Goal: Find specific page/section: Find specific page/section

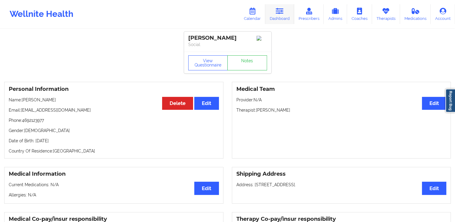
click at [286, 14] on link "Dashboard" at bounding box center [279, 14] width 29 height 20
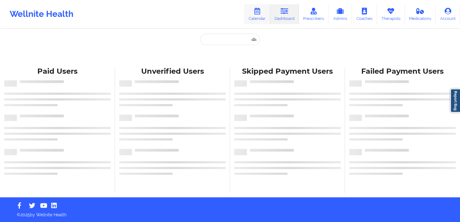
click at [261, 18] on link "Calendar" at bounding box center [257, 14] width 26 height 20
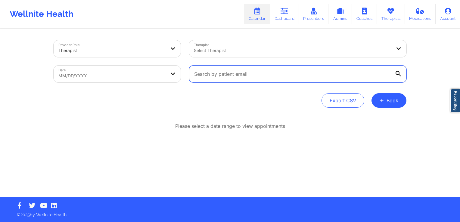
click at [266, 75] on input "text" at bounding box center [297, 74] width 217 height 17
paste input "GASC.ANDREA@GMAIL.COM"
type input "GASC.ANDREA@GMAIL.COM"
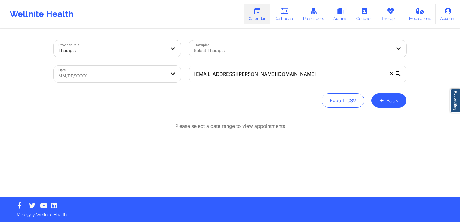
click at [398, 74] on icon at bounding box center [397, 73] width 5 height 5
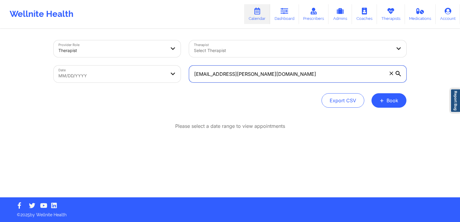
click at [398, 74] on input "GASC.ANDREA@GMAIL.COM" at bounding box center [297, 74] width 217 height 17
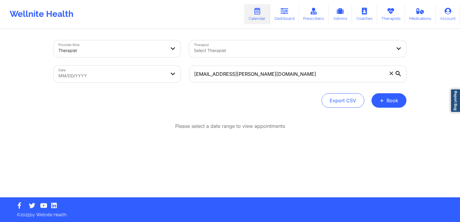
click at [122, 78] on body "Wellnite Health Calendar Dashboard Prescribers Admins Coaches Therapists Medica…" at bounding box center [230, 111] width 460 height 222
select select "2025-8"
select select "2025-9"
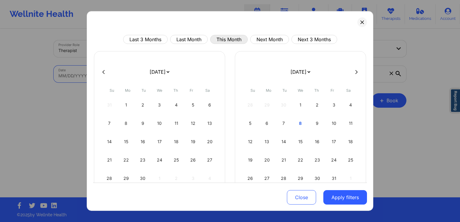
click at [232, 40] on button "This Month" at bounding box center [229, 39] width 38 height 9
select select "2025-9"
select select "2025-10"
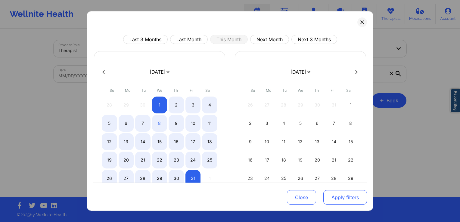
click at [354, 200] on button "Apply filters" at bounding box center [345, 197] width 44 height 14
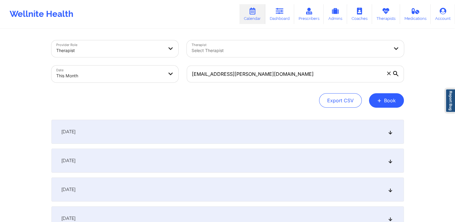
click at [391, 131] on icon at bounding box center [390, 132] width 5 height 4
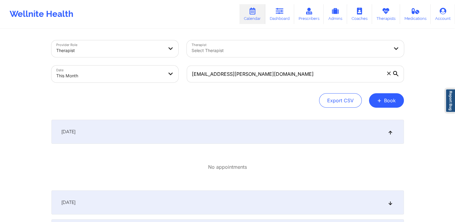
click at [391, 131] on icon at bounding box center [390, 132] width 5 height 4
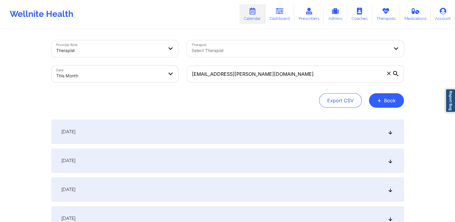
click at [140, 44] on div "Therapist" at bounding box center [109, 50] width 107 height 13
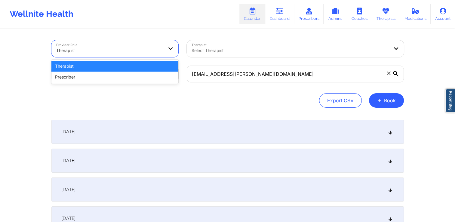
click at [115, 67] on div "Therapist" at bounding box center [114, 66] width 127 height 11
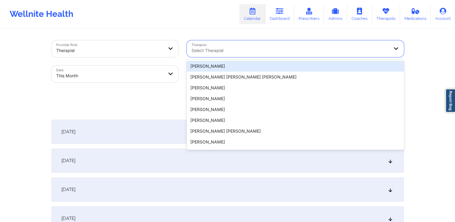
click at [214, 46] on div "Select Therapist" at bounding box center [288, 48] width 203 height 17
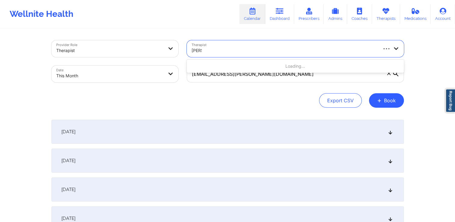
type input "lawanda"
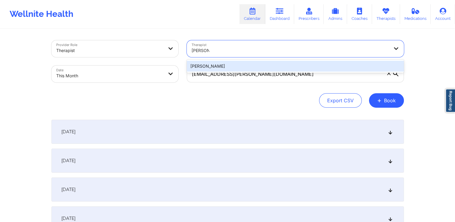
click at [249, 72] on div "Lawanda Martin" at bounding box center [295, 66] width 217 height 13
click at [291, 64] on div "Lawanda Martin" at bounding box center [295, 66] width 217 height 11
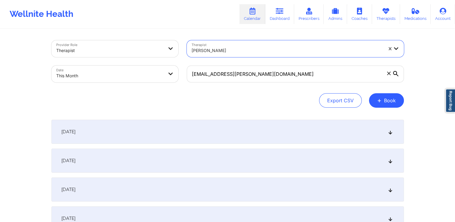
click at [137, 73] on body "Wellnite Health Calendar Dashboard Prescribers Admins Coaches Therapists Medica…" at bounding box center [227, 111] width 455 height 222
select select "2025-9"
select select "2025-10"
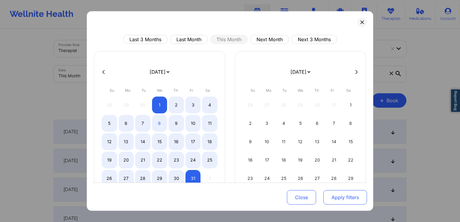
click at [347, 194] on button "Apply filters" at bounding box center [345, 197] width 44 height 14
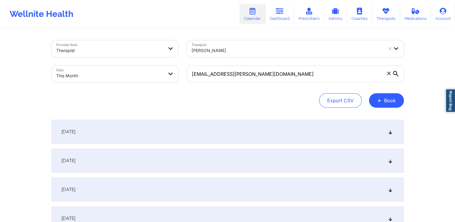
click at [128, 69] on body "Wellnite Health Calendar Dashboard Prescribers Admins Coaches Therapists Medica…" at bounding box center [227, 111] width 455 height 222
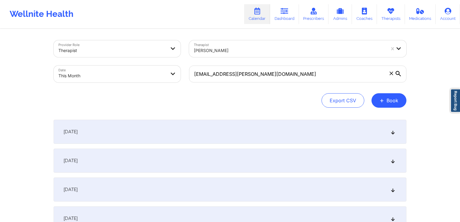
select select "2025-9"
select select "2025-10"
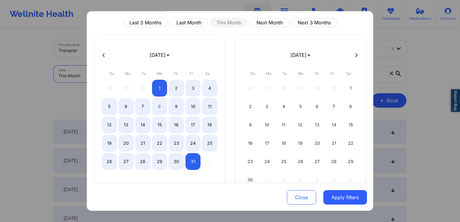
scroll to position [41, 0]
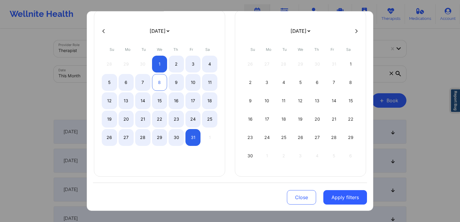
click at [162, 82] on div "8" at bounding box center [159, 82] width 15 height 17
select select "2025-9"
select select "2025-10"
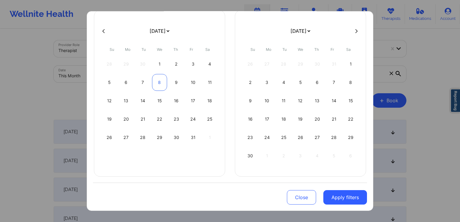
click at [158, 84] on div "8" at bounding box center [159, 82] width 15 height 17
select select "2025-9"
select select "2025-10"
click at [158, 84] on div "8" at bounding box center [159, 82] width 15 height 17
select select "2025-9"
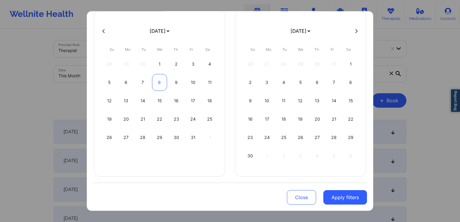
select select "2025-10"
select select "2025-9"
select select "2025-10"
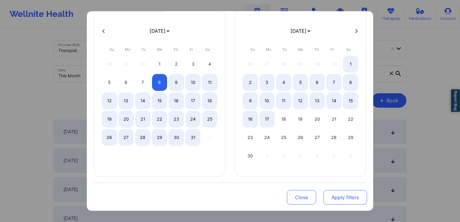
click at [343, 194] on button "Apply filters" at bounding box center [345, 197] width 44 height 14
click at [349, 200] on button "Apply filters" at bounding box center [345, 197] width 44 height 14
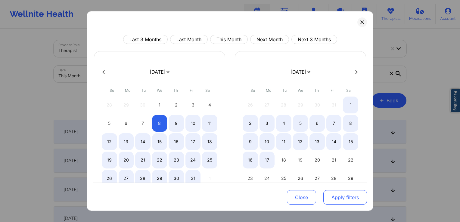
click at [351, 200] on button "Apply filters" at bounding box center [345, 197] width 44 height 14
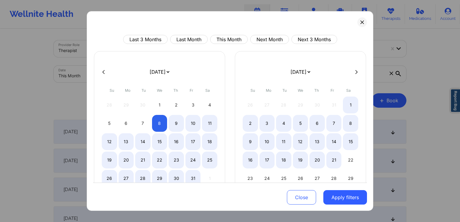
select select "2025-9"
select select "2025-10"
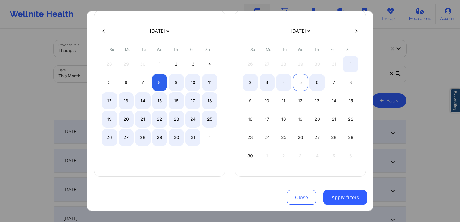
select select "2025-9"
select select "2025-10"
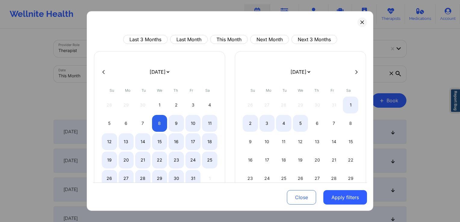
click at [361, 17] on div "Last 3 Months Last Month This Month Next Month Next 3 Months January 2019 Febru…" at bounding box center [230, 111] width 286 height 200
click at [363, 26] on div "Last 3 Months Last Month This Month Next Month Next 3 Months January 2019 Febru…" at bounding box center [230, 111] width 286 height 200
click at [360, 26] on button at bounding box center [362, 22] width 10 height 10
